Goal: Transaction & Acquisition: Book appointment/travel/reservation

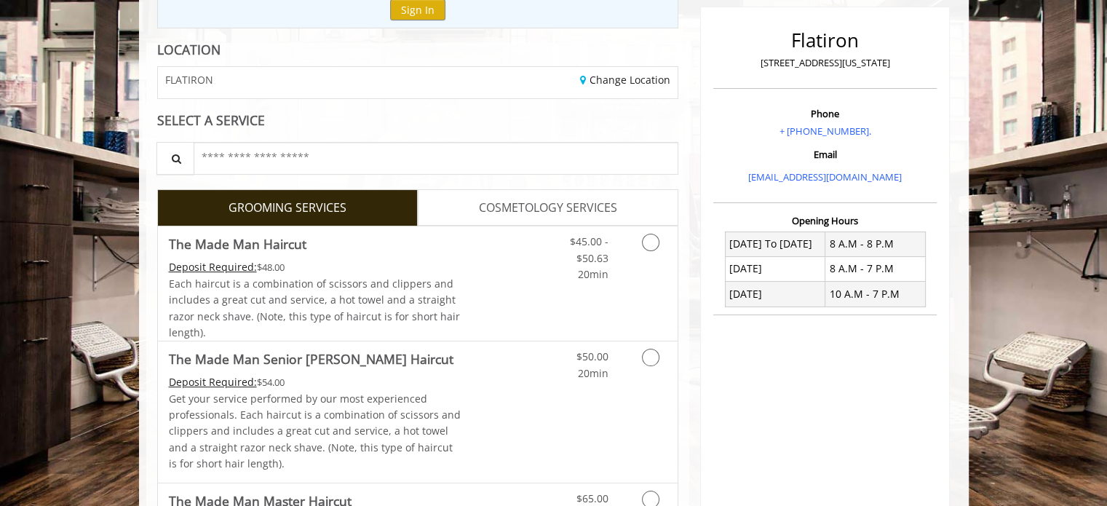
scroll to position [182, 0]
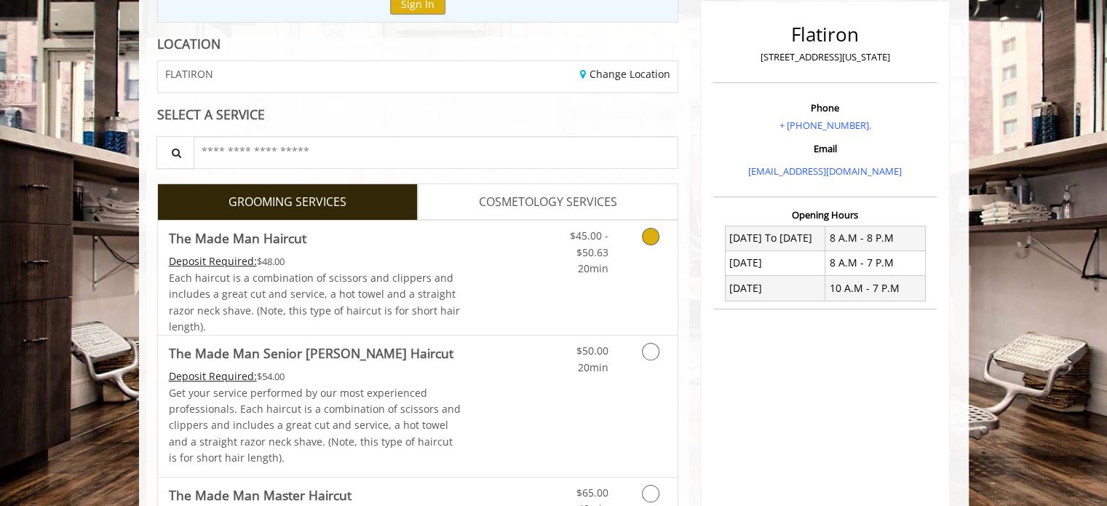
click at [649, 241] on icon "Grooming services" at bounding box center [650, 236] width 17 height 17
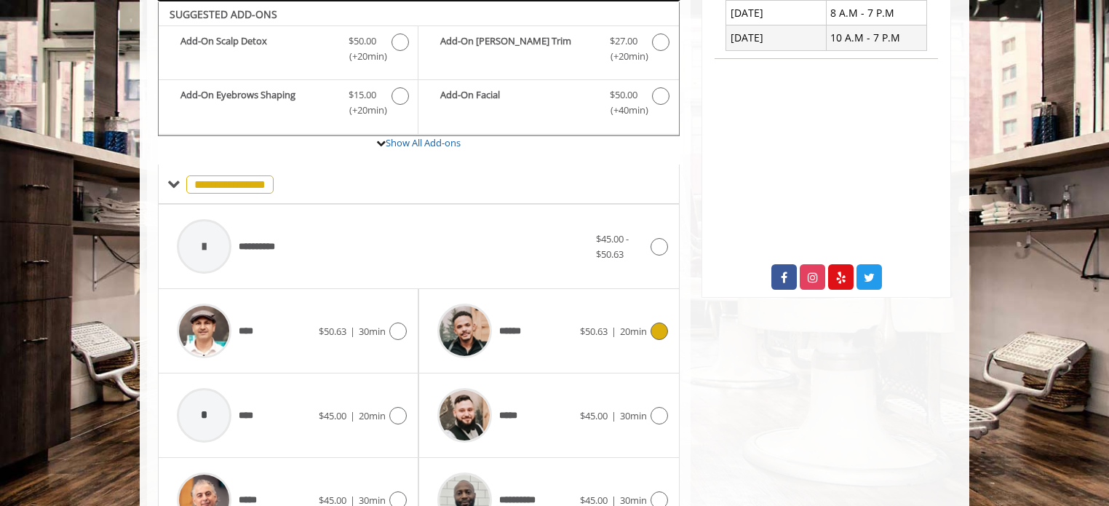
scroll to position [686, 0]
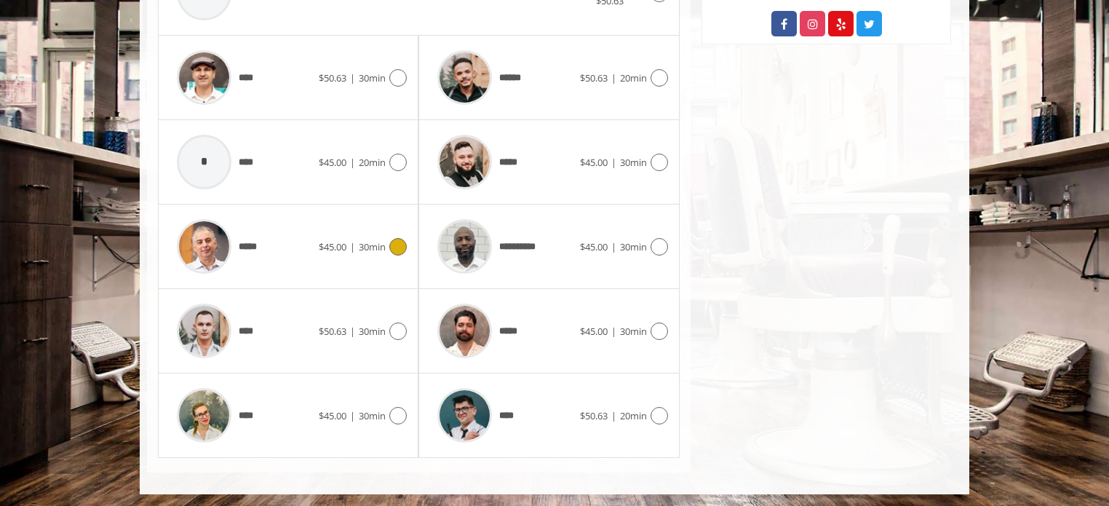
click at [374, 226] on div "***** $45.00 | 30min" at bounding box center [288, 246] width 237 height 69
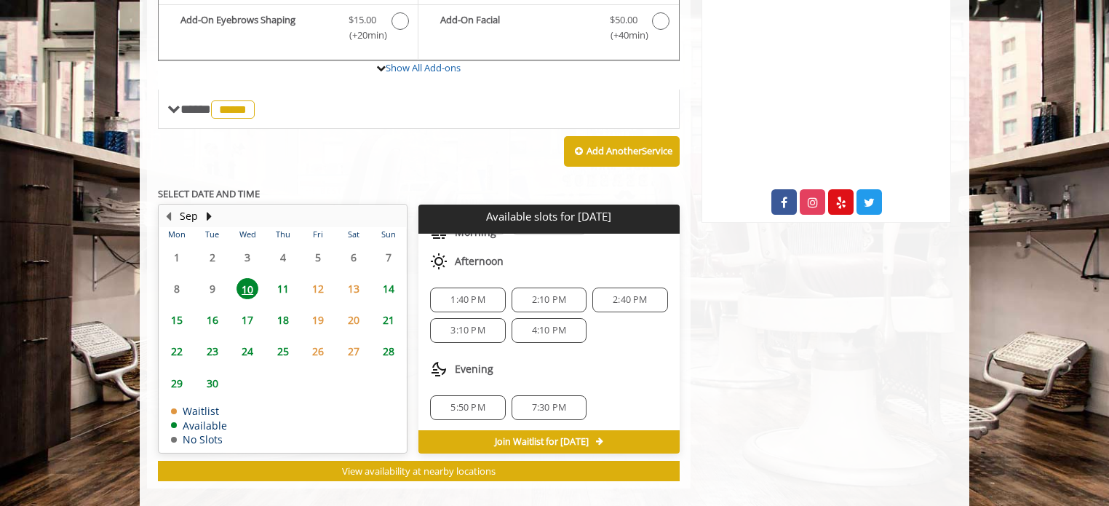
scroll to position [508, 0]
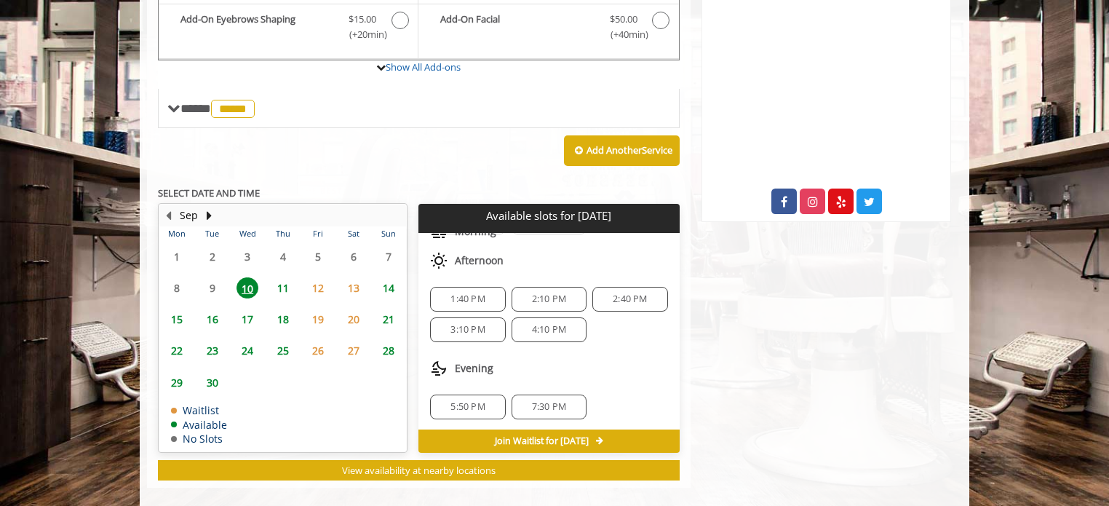
click at [476, 401] on span "5:50 PM" at bounding box center [468, 407] width 34 height 12
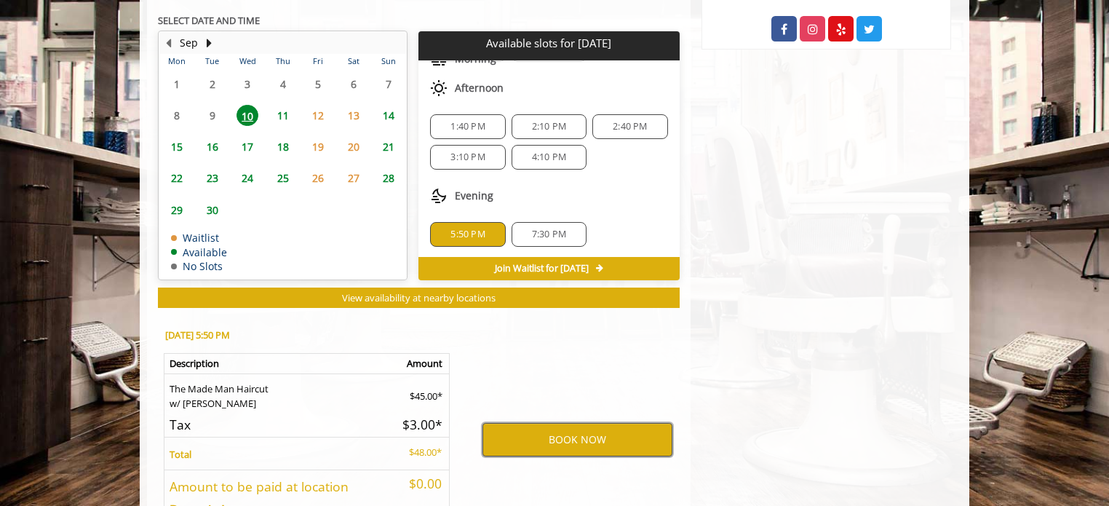
scroll to position [760, 0]
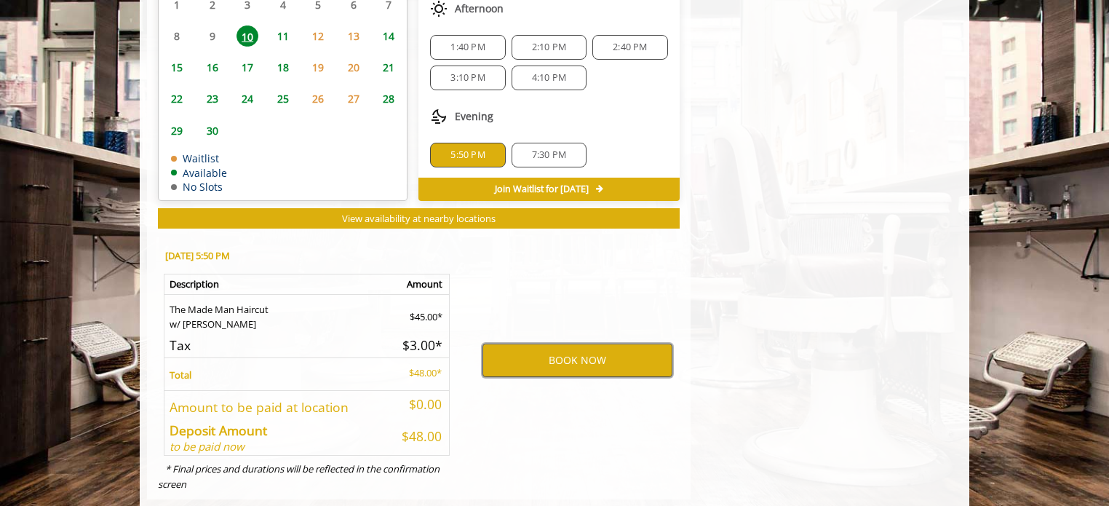
click at [510, 363] on button "BOOK NOW" at bounding box center [578, 360] width 190 height 33
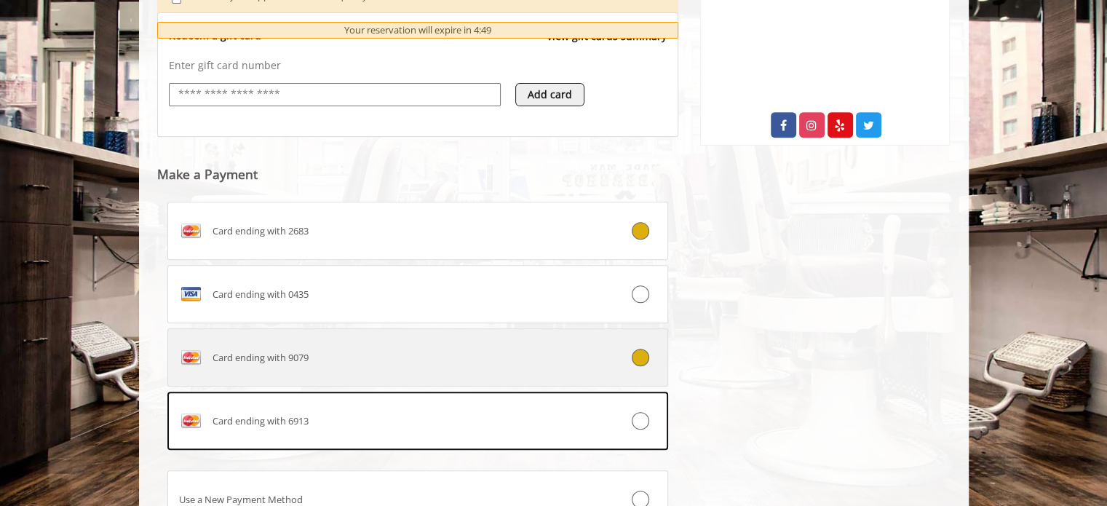
scroll to position [712, 0]
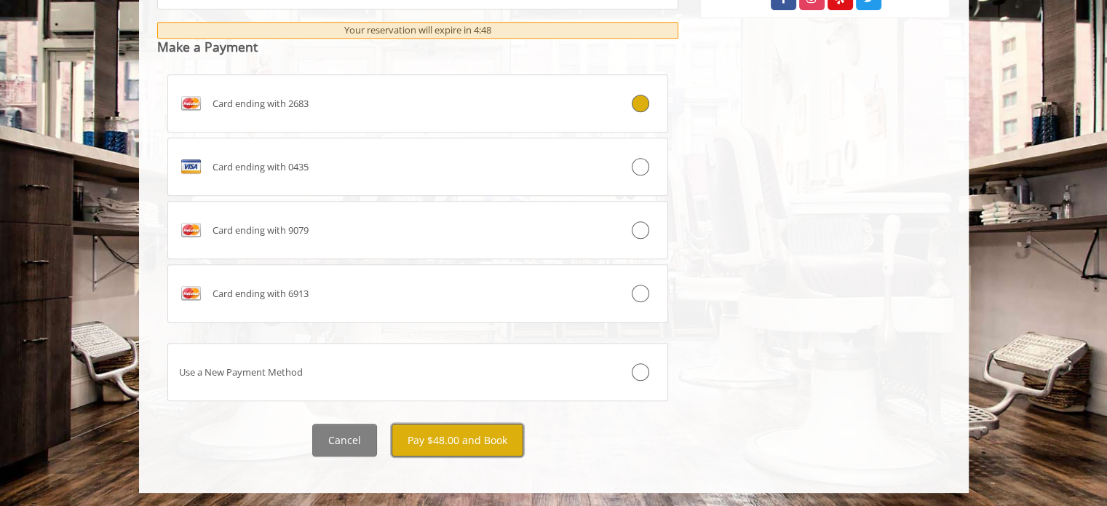
click at [469, 442] on button "Pay $48.00 and Book" at bounding box center [458, 440] width 132 height 33
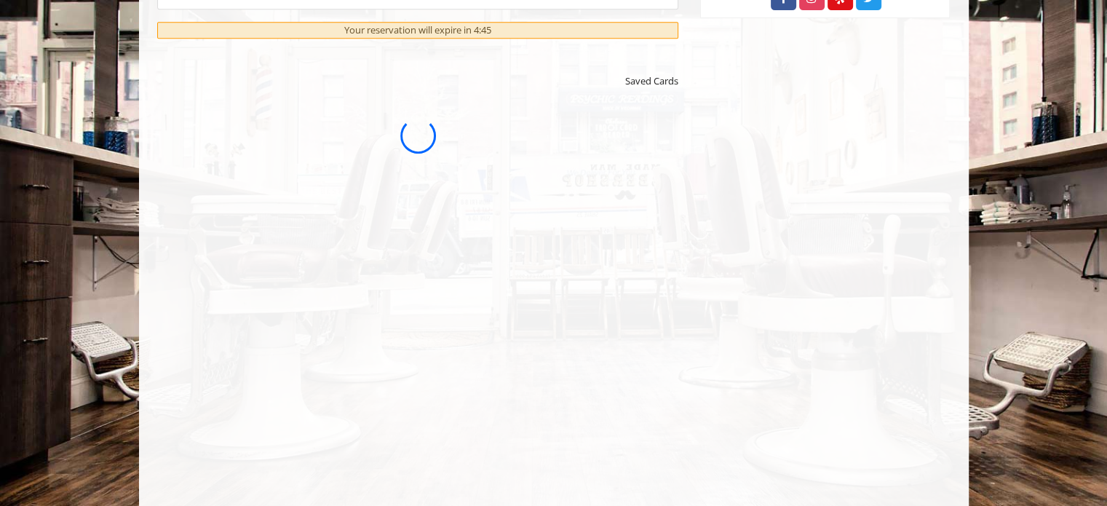
scroll to position [0, 0]
